Goal: Transaction & Acquisition: Purchase product/service

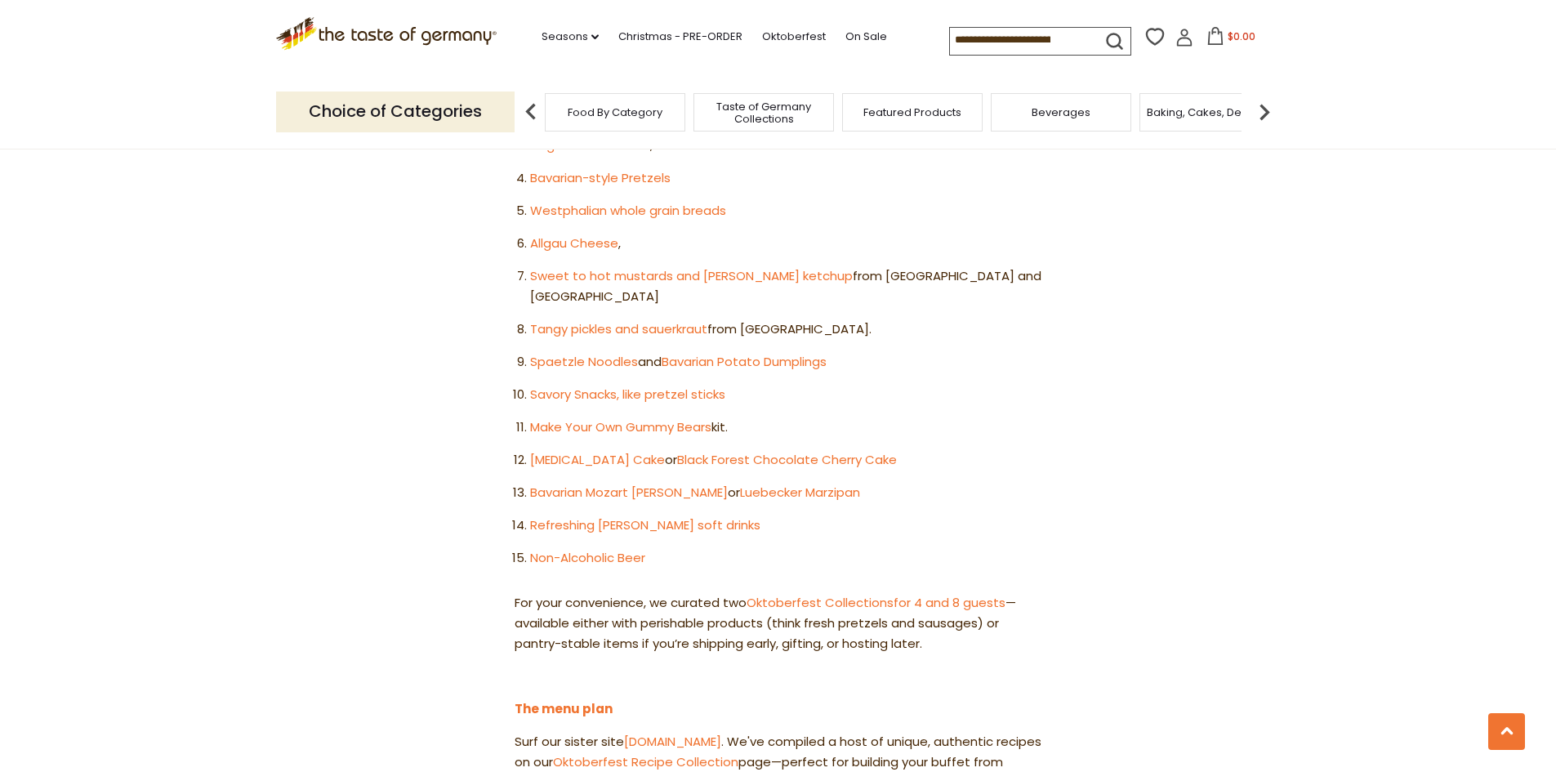
scroll to position [1225, 0]
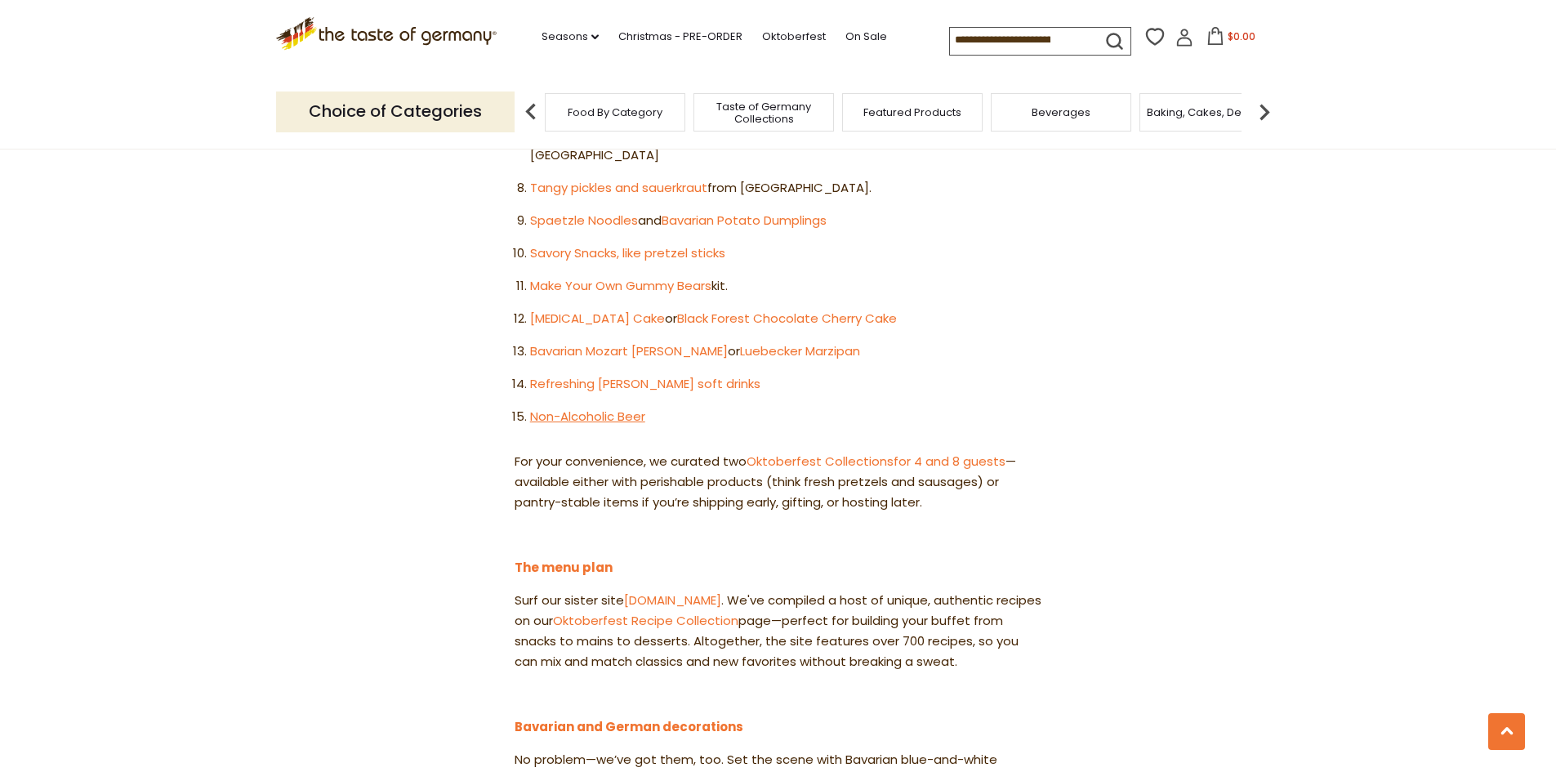
click at [564, 408] on link "Non-Alcoholic Beer" at bounding box center [587, 416] width 115 height 17
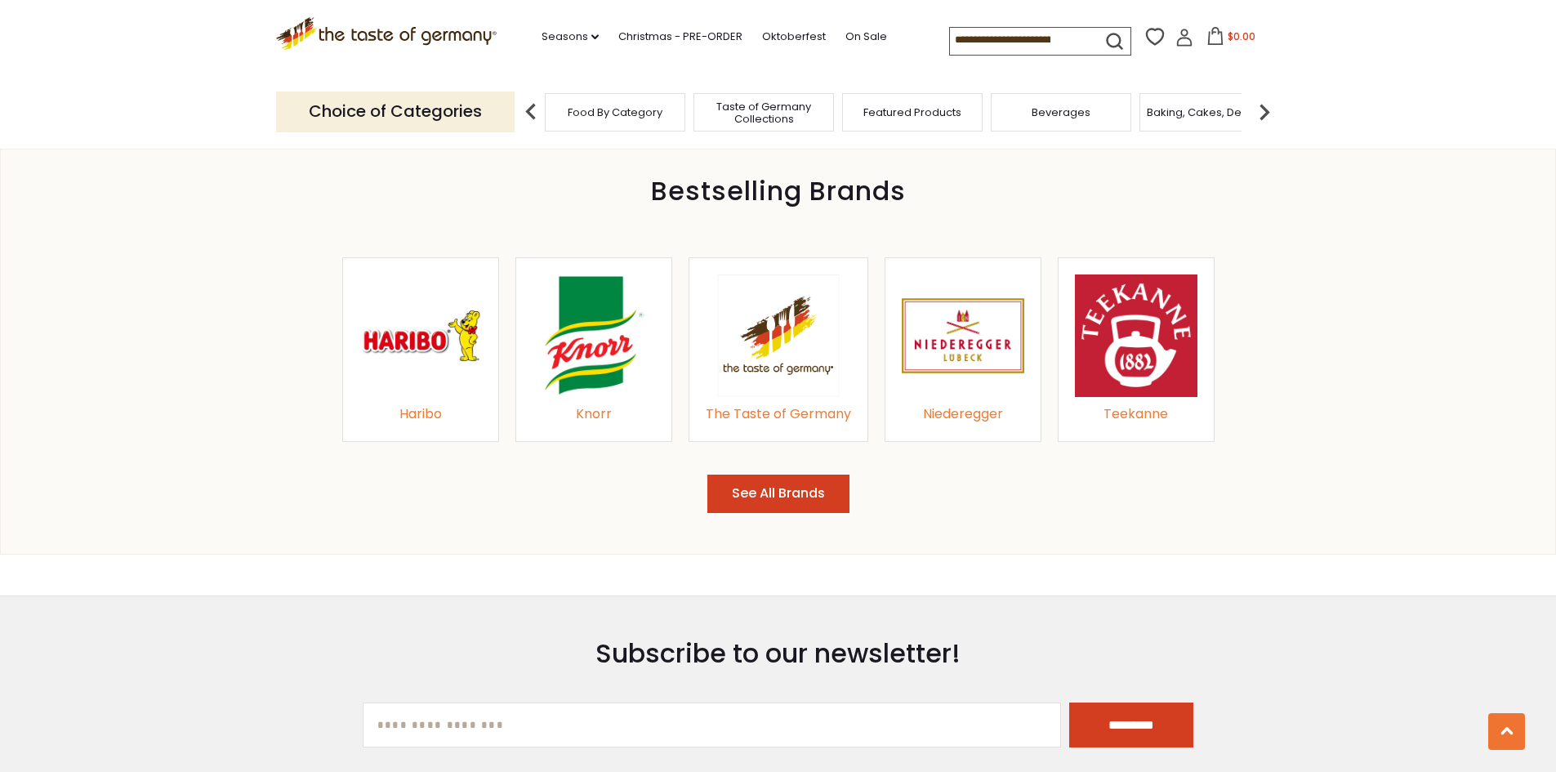
scroll to position [1715, 0]
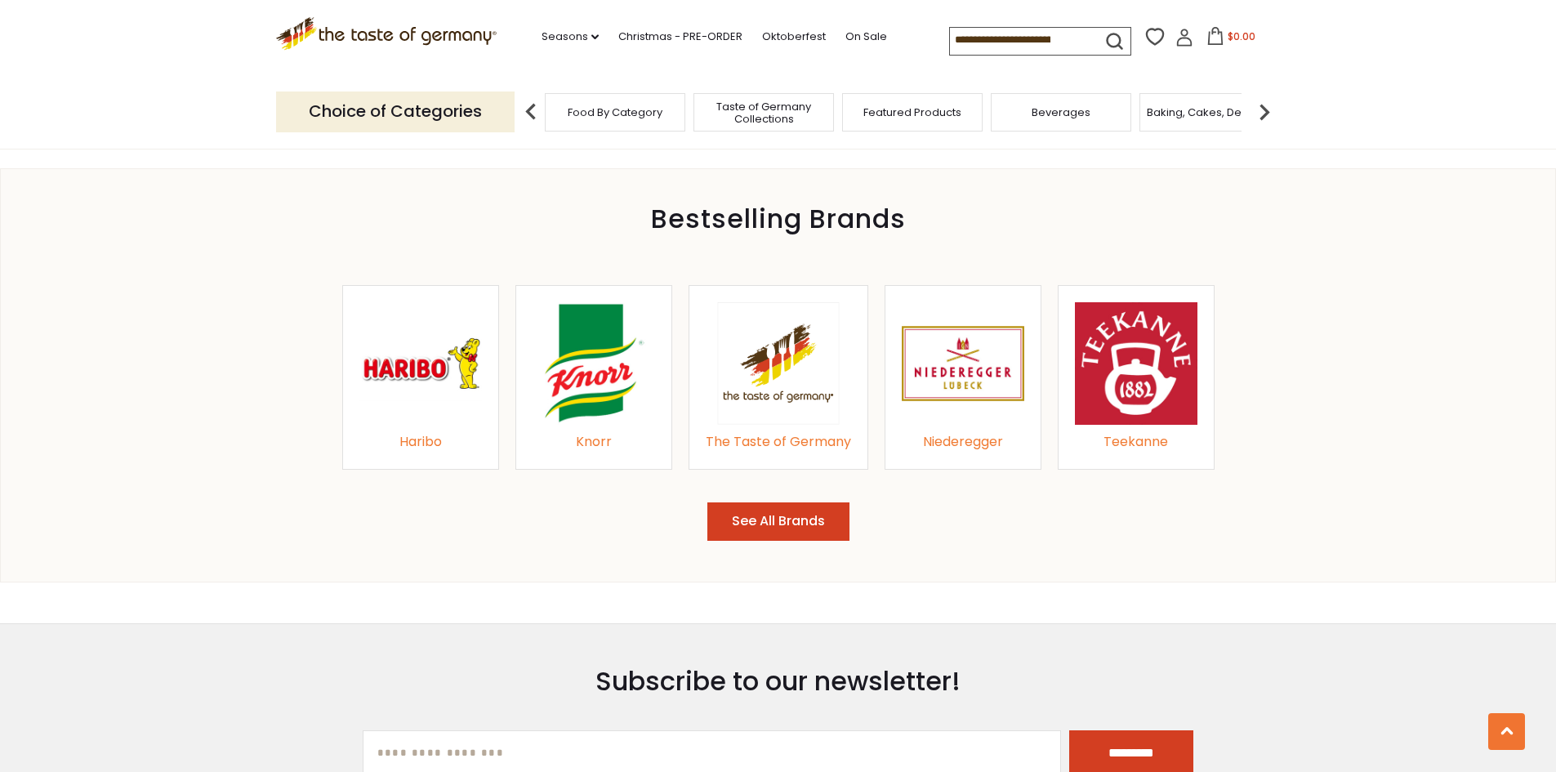
click at [399, 374] on img at bounding box center [420, 363] width 123 height 123
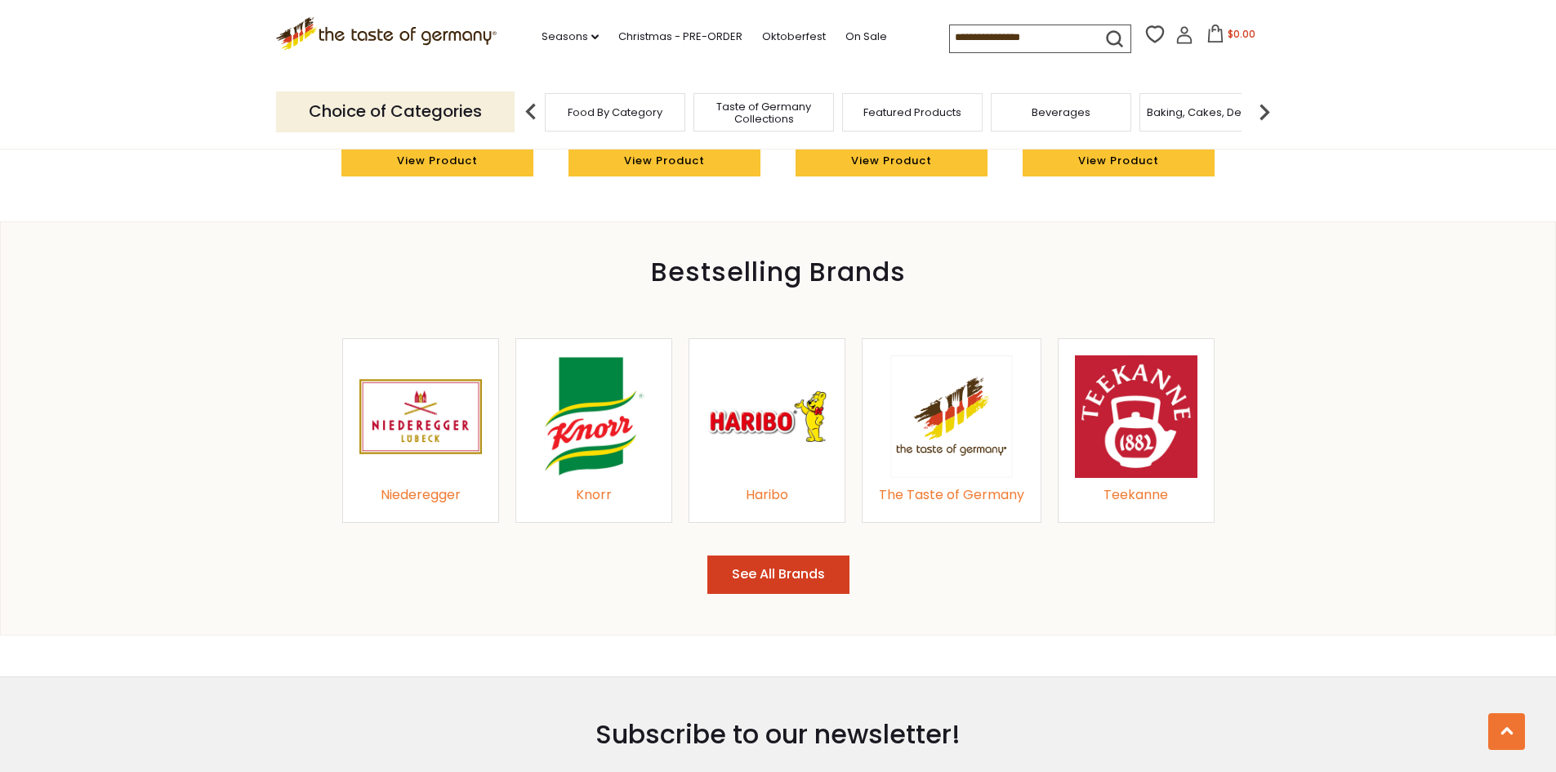
scroll to position [1715, 0]
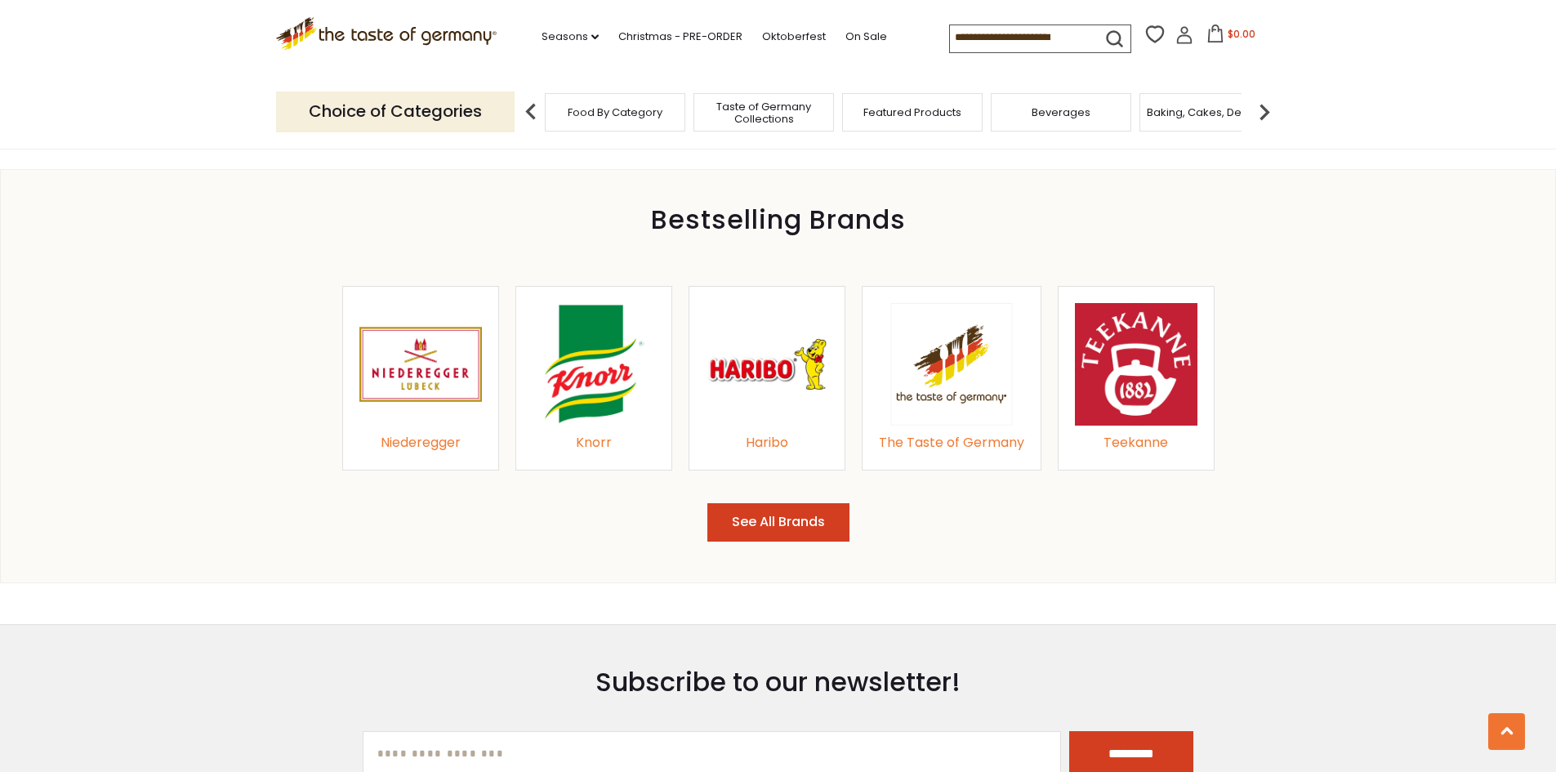
click at [456, 404] on img at bounding box center [420, 364] width 123 height 123
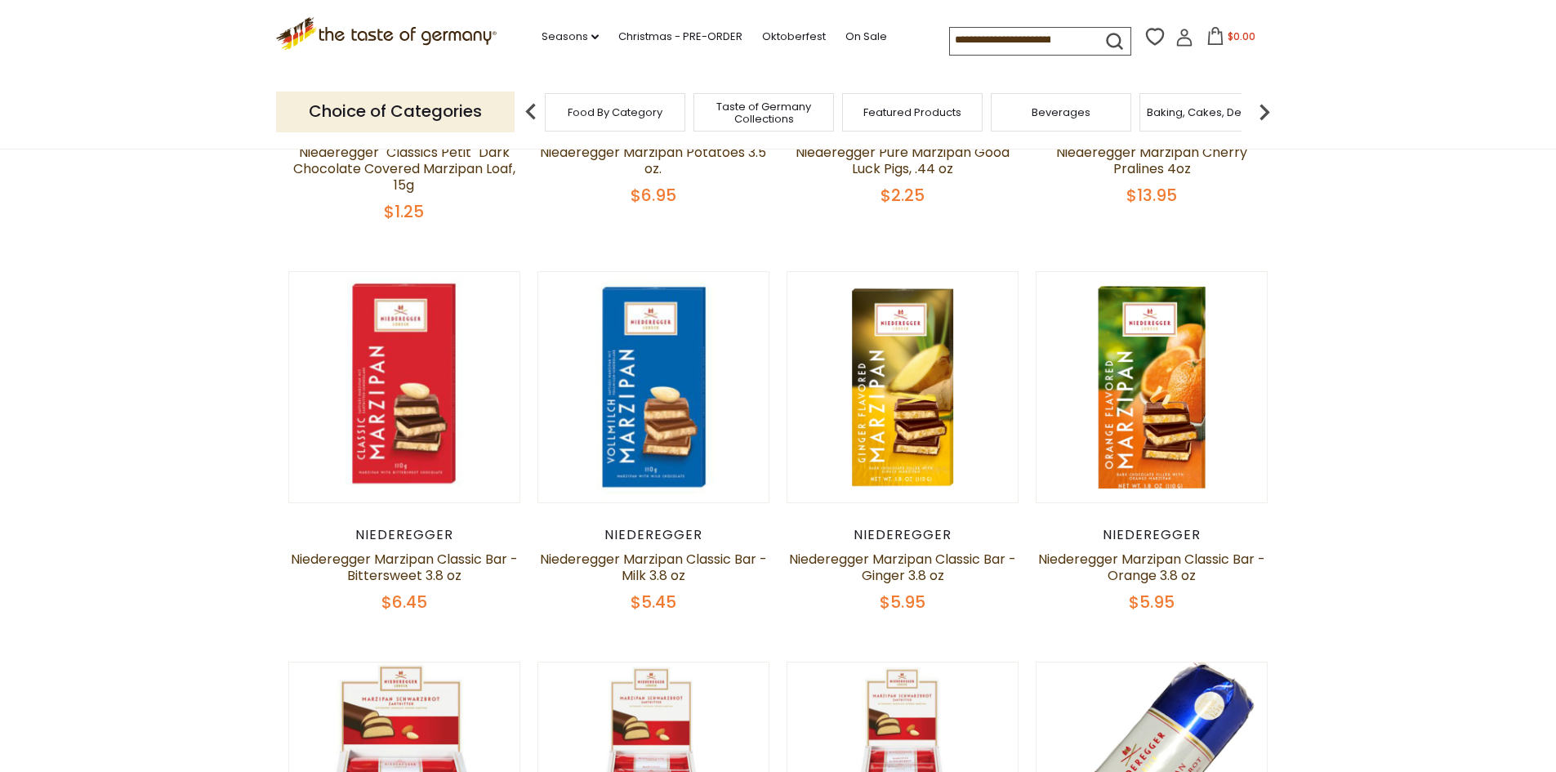
scroll to position [408, 0]
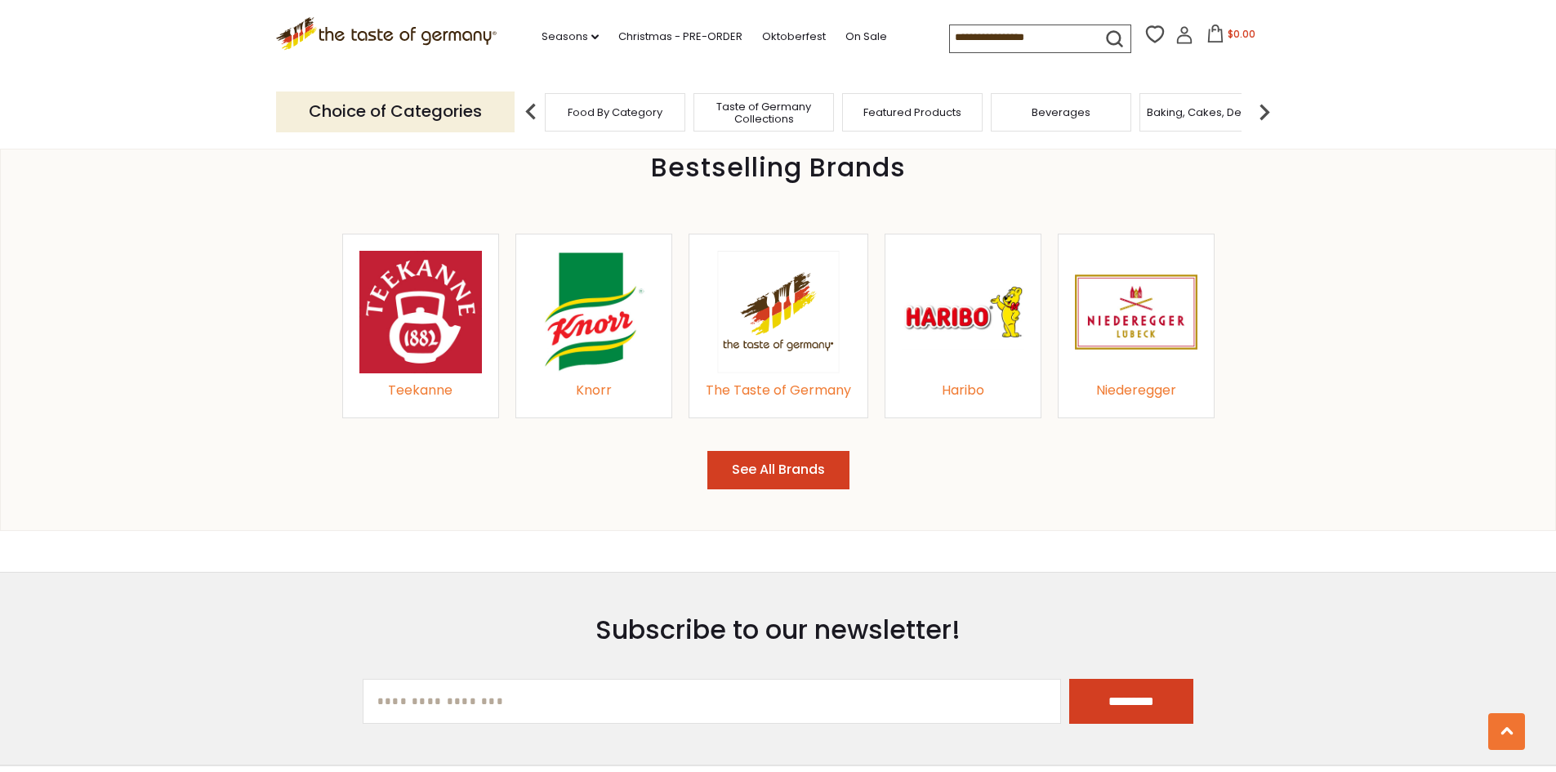
scroll to position [1767, 0]
click at [821, 399] on div "The Taste of Germany" at bounding box center [778, 391] width 145 height 22
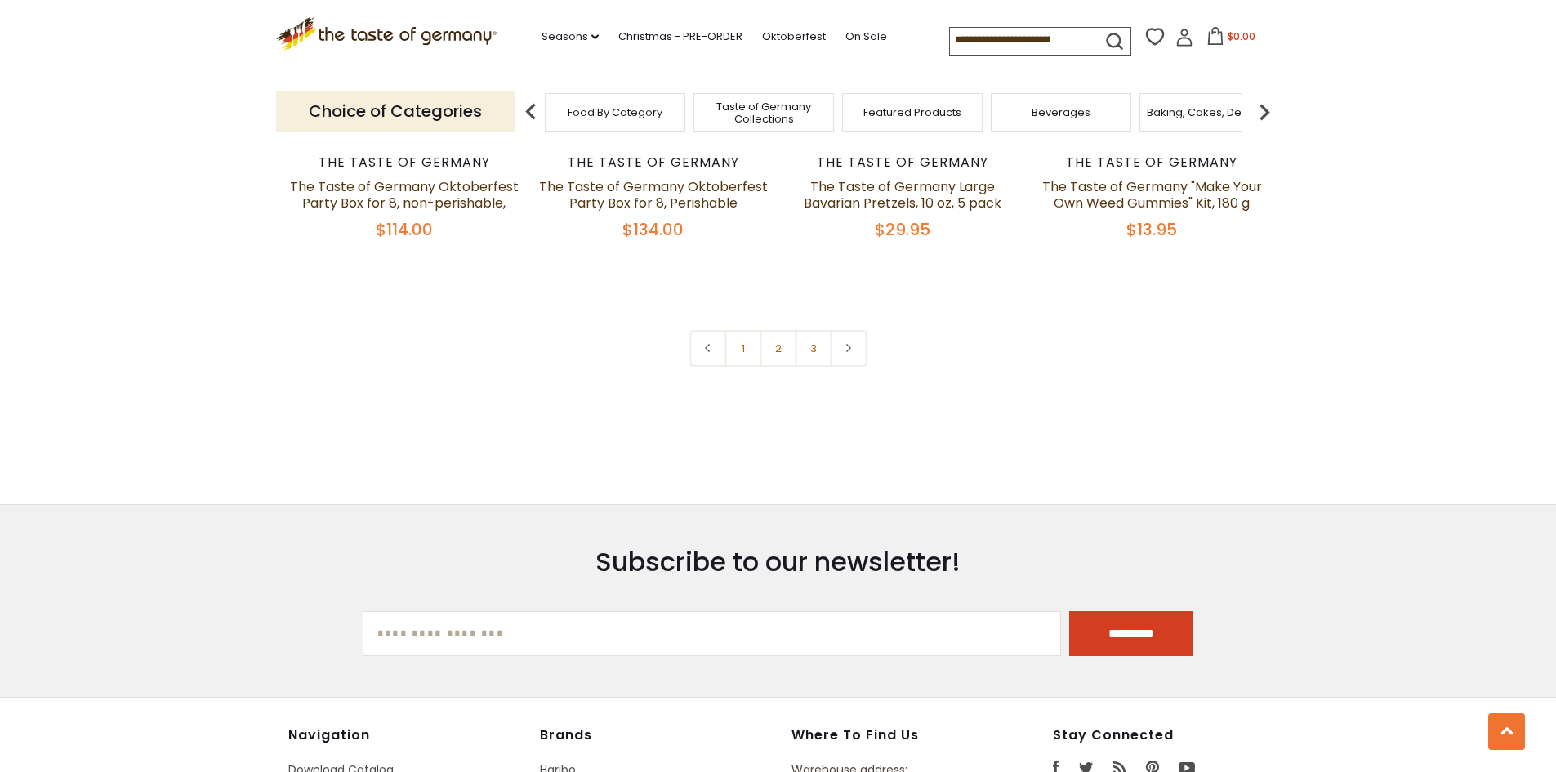
scroll to position [3104, 0]
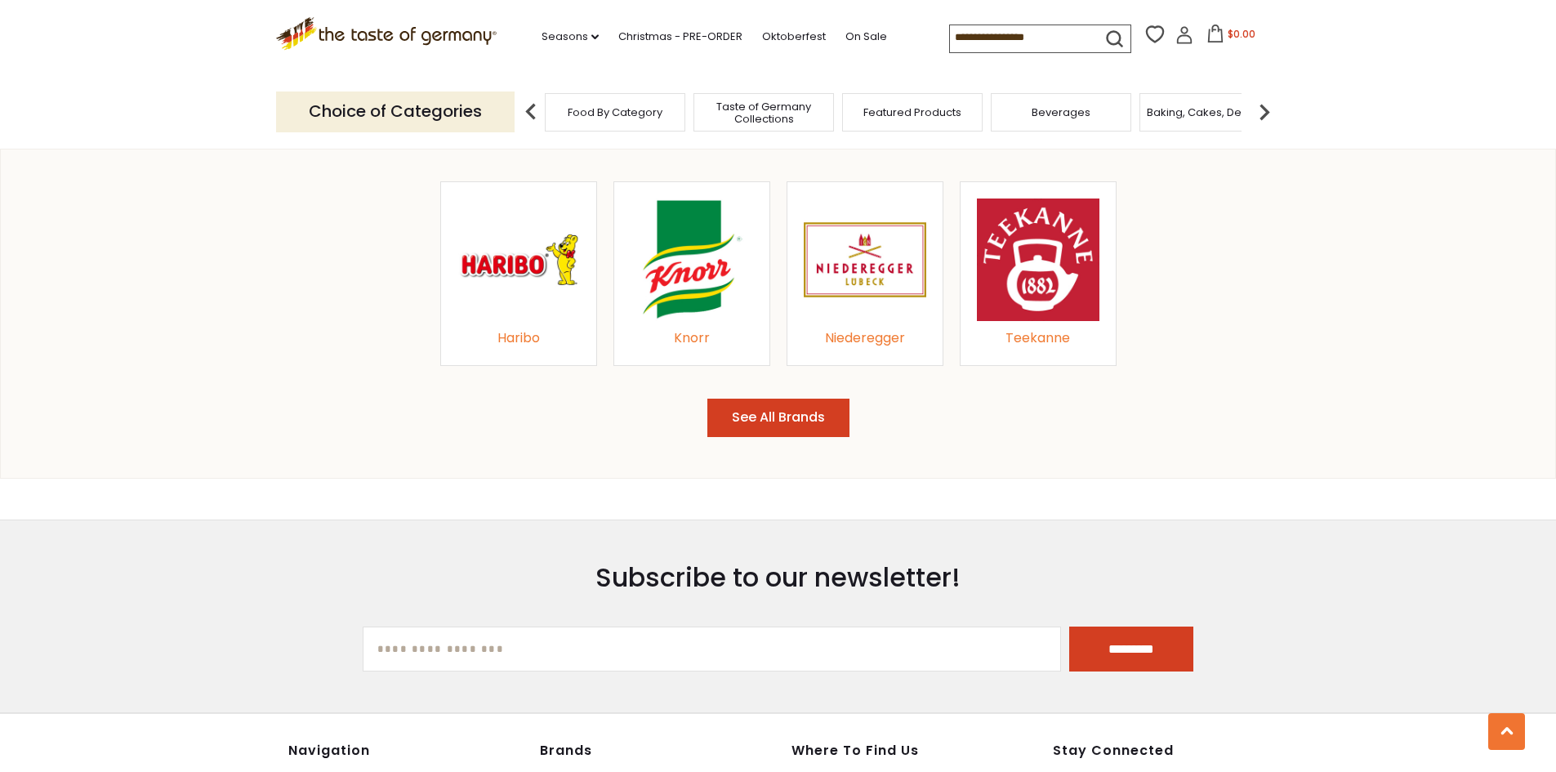
scroll to position [1819, 0]
